Goal: Find specific page/section: Find specific page/section

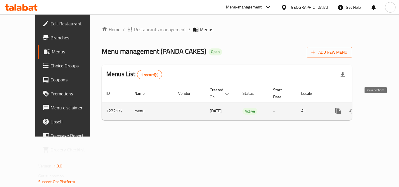
click at [378, 109] on icon "enhanced table" at bounding box center [380, 111] width 5 height 5
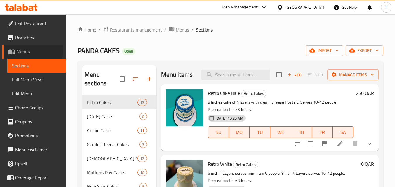
click at [27, 49] on span "Menus" at bounding box center [38, 51] width 45 height 7
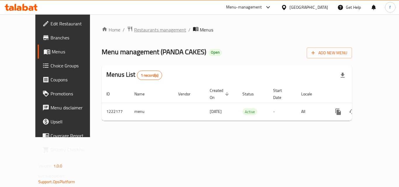
click at [143, 30] on span "Restaurants management" at bounding box center [160, 29] width 52 height 7
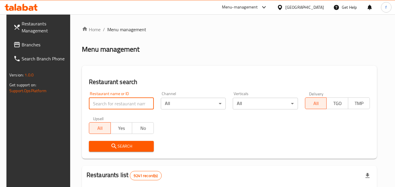
click at [113, 102] on input "search" at bounding box center [121, 104] width 65 height 12
paste input "673941"
type input "673941"
click button "Search" at bounding box center [121, 146] width 65 height 11
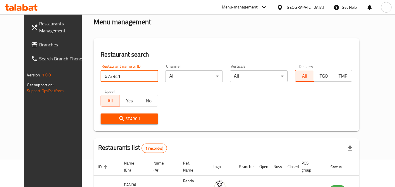
scroll to position [68, 0]
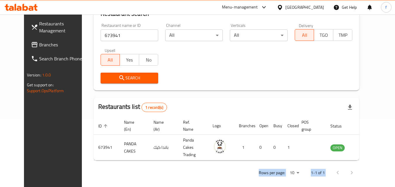
drag, startPoint x: 180, startPoint y: 157, endPoint x: 375, endPoint y: 164, distance: 194.7
click at [359, 164] on div "Home / Menu management Menu management Restaurant search Restaurant name or ID …" at bounding box center [226, 69] width 266 height 223
click at [182, 172] on div "Rows per page: 10 1-1 of 1" at bounding box center [226, 172] width 266 height 15
click at [320, 8] on div "Qatar" at bounding box center [304, 7] width 39 height 6
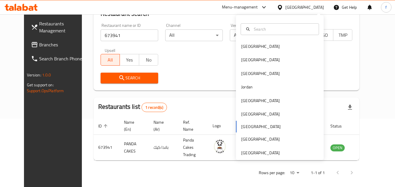
click at [251, 157] on div "Bahrain Egypt Iraq Jordan Kuwait Oman Qatar Saudi Arabia United Arab Emirates" at bounding box center [280, 87] width 88 height 145
click at [250, 152] on div "[GEOGRAPHIC_DATA]" at bounding box center [260, 153] width 39 height 6
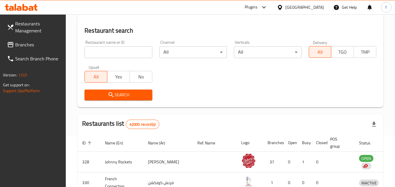
scroll to position [68, 0]
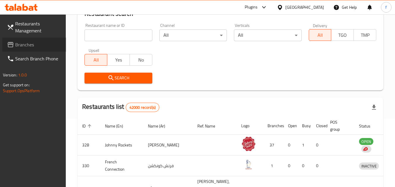
click at [27, 44] on span "Branches" at bounding box center [38, 44] width 46 height 7
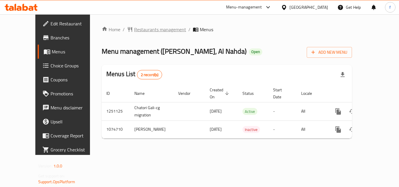
click at [148, 27] on span "Restaurants management" at bounding box center [160, 29] width 52 height 7
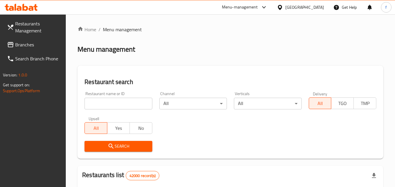
click at [130, 112] on div "Restaurant name or ID Restaurant name or ID" at bounding box center [118, 100] width 75 height 25
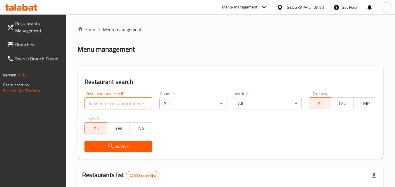
click at [128, 98] on input "search" at bounding box center [117, 104] width 67 height 12
paste input "663881"
type input "663881"
click button "Search" at bounding box center [117, 146] width 67 height 11
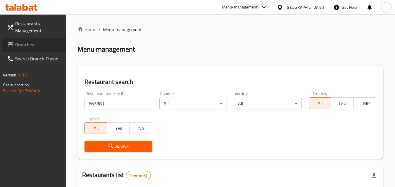
click at [29, 44] on span "Branches" at bounding box center [38, 44] width 46 height 7
